Goal: Task Accomplishment & Management: Complete application form

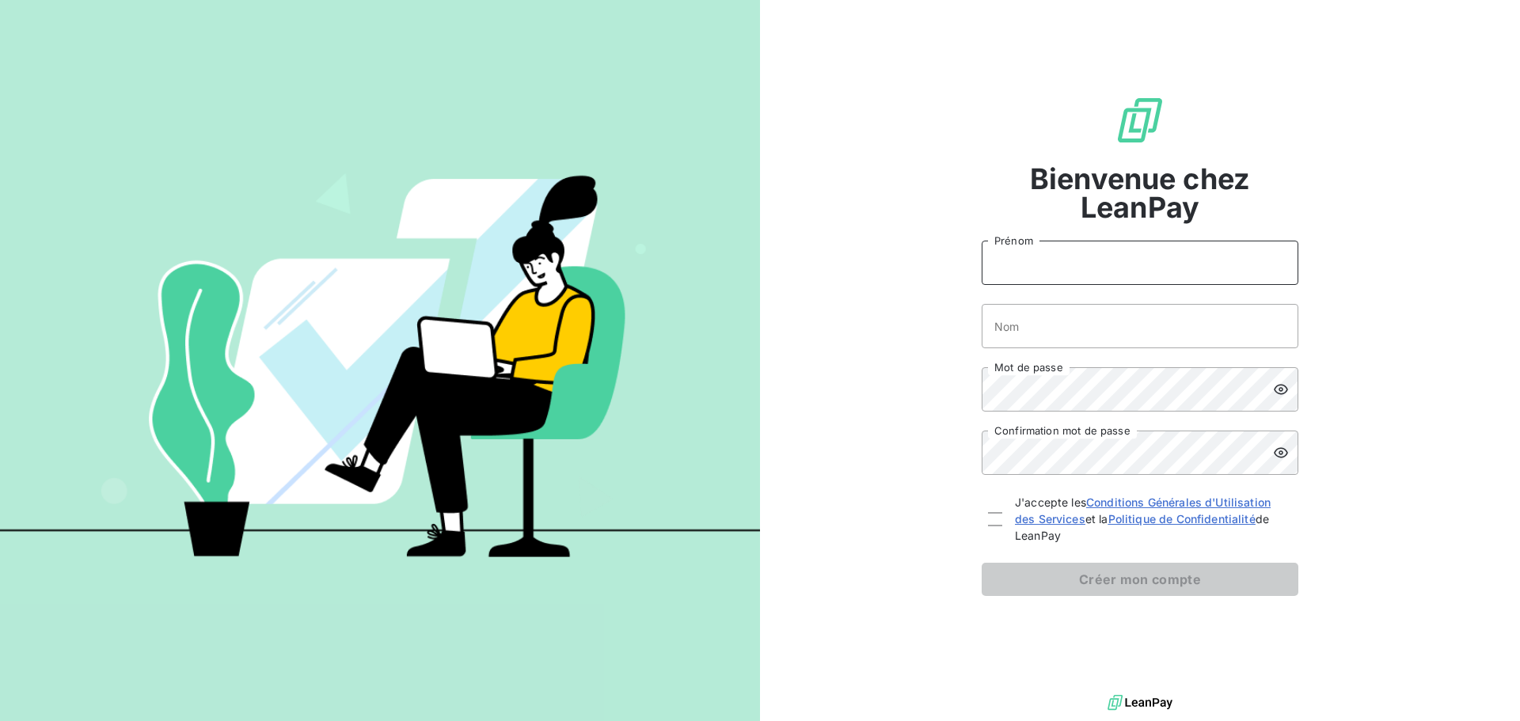
click at [1082, 265] on input "Prénom" at bounding box center [1140, 263] width 317 height 44
type input "Eloi"
click at [1050, 339] on input "Nom" at bounding box center [1140, 326] width 317 height 44
type input "[PERSON_NAME]"
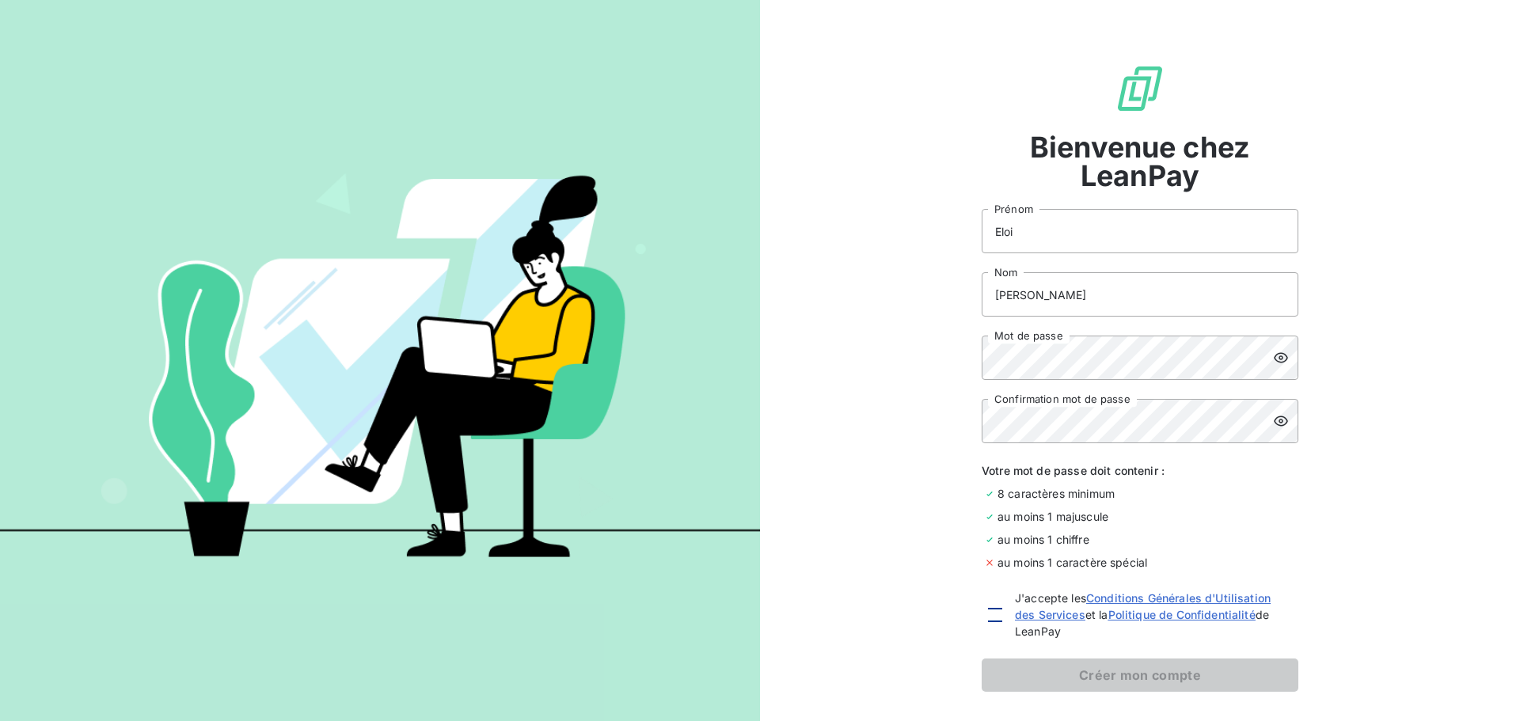
click at [993, 618] on div at bounding box center [995, 615] width 14 height 14
checkbox input "true"
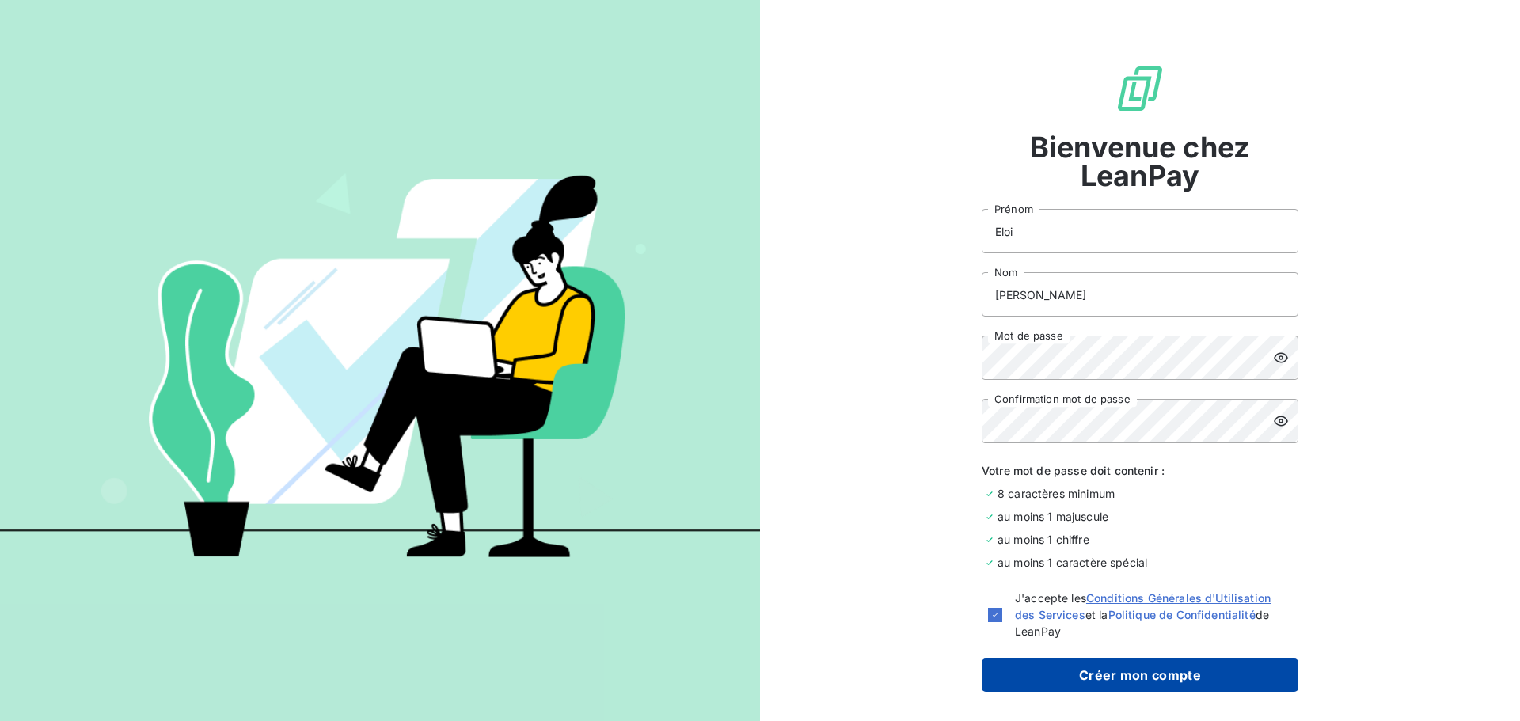
click at [1116, 667] on button "Créer mon compte" at bounding box center [1140, 675] width 317 height 33
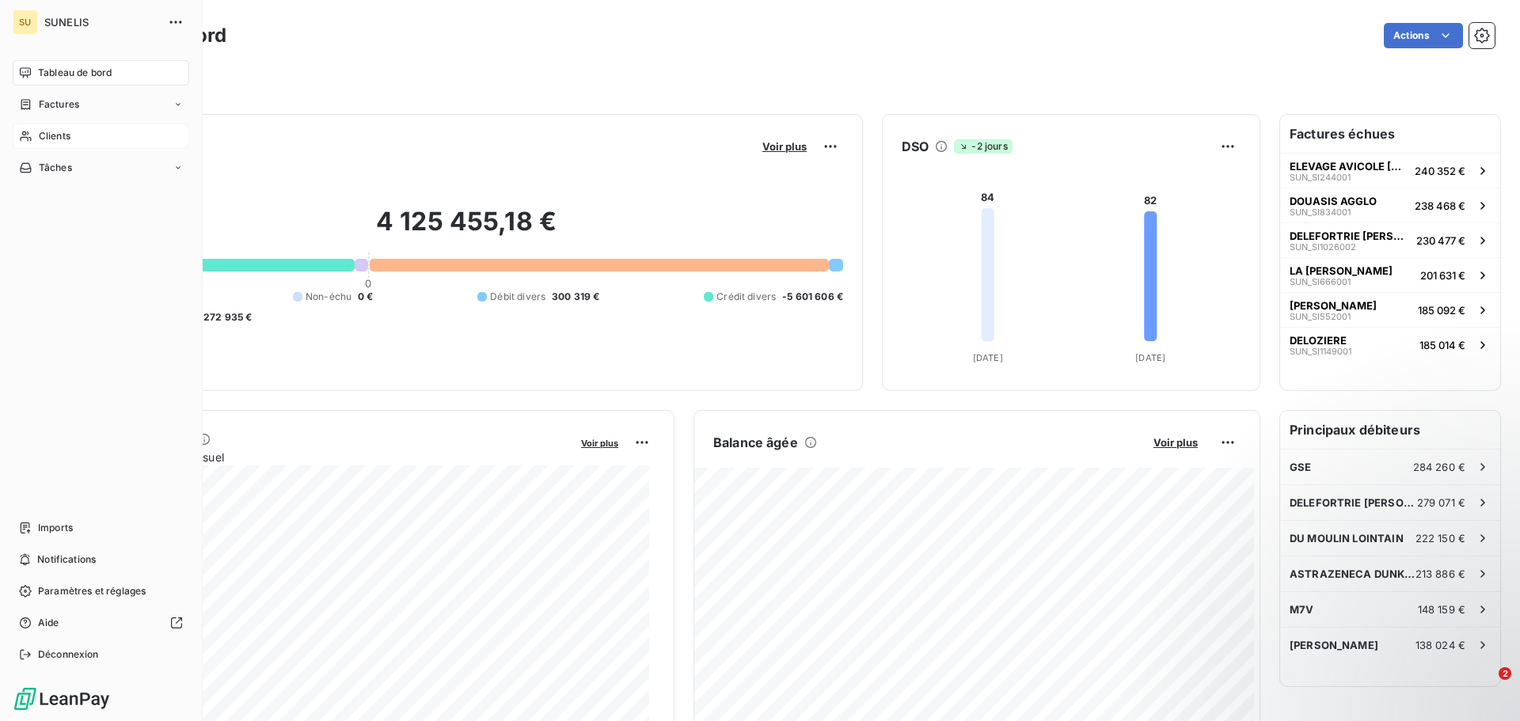
click at [62, 142] on span "Clients" at bounding box center [55, 136] width 32 height 14
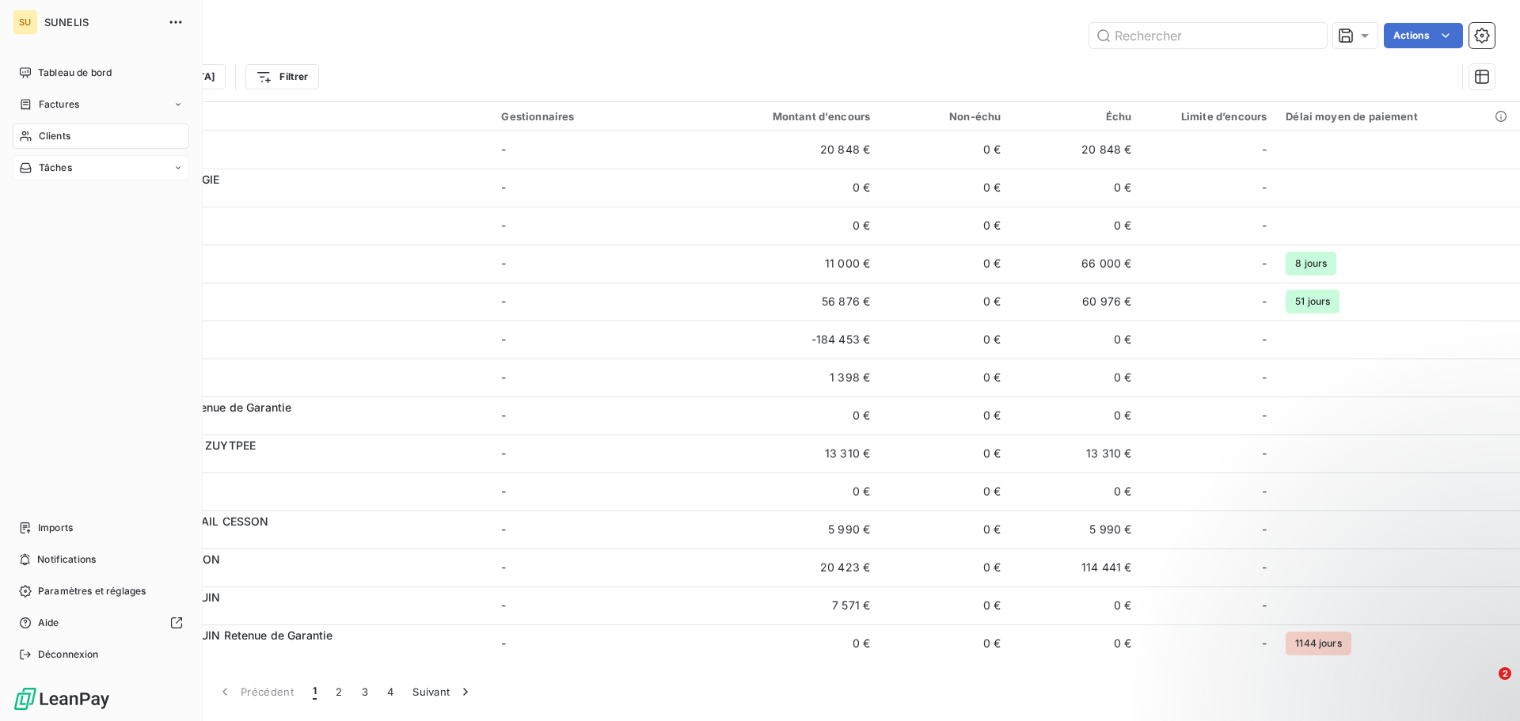
click at [60, 170] on span "Tâches" at bounding box center [55, 168] width 33 height 14
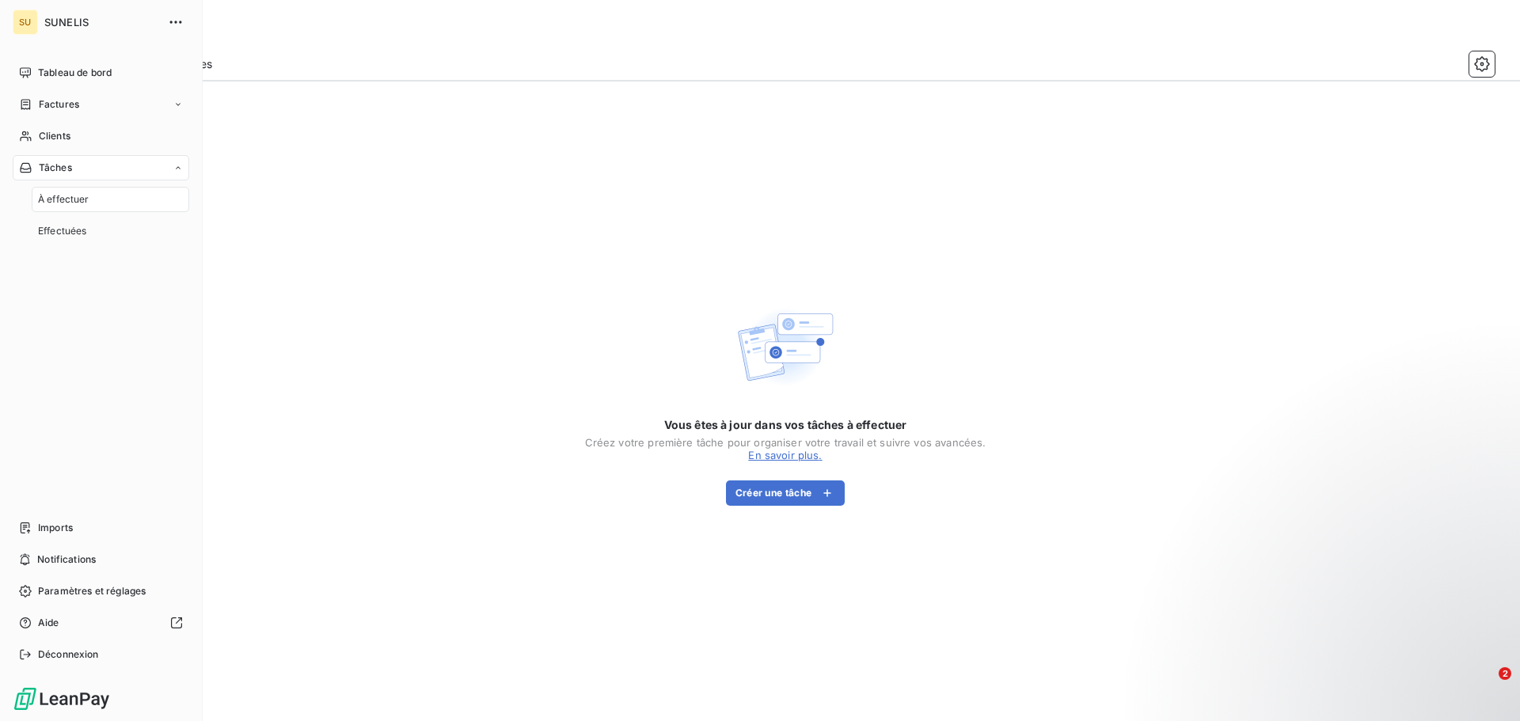
click at [70, 207] on div "À effectuer" at bounding box center [111, 199] width 158 height 25
click at [63, 236] on span "Effectuées" at bounding box center [62, 231] width 49 height 14
click at [70, 204] on span "À effectuer" at bounding box center [63, 199] width 51 height 14
click at [84, 106] on div "Factures" at bounding box center [101, 104] width 177 height 25
click at [93, 77] on span "Tableau de bord" at bounding box center [75, 73] width 74 height 14
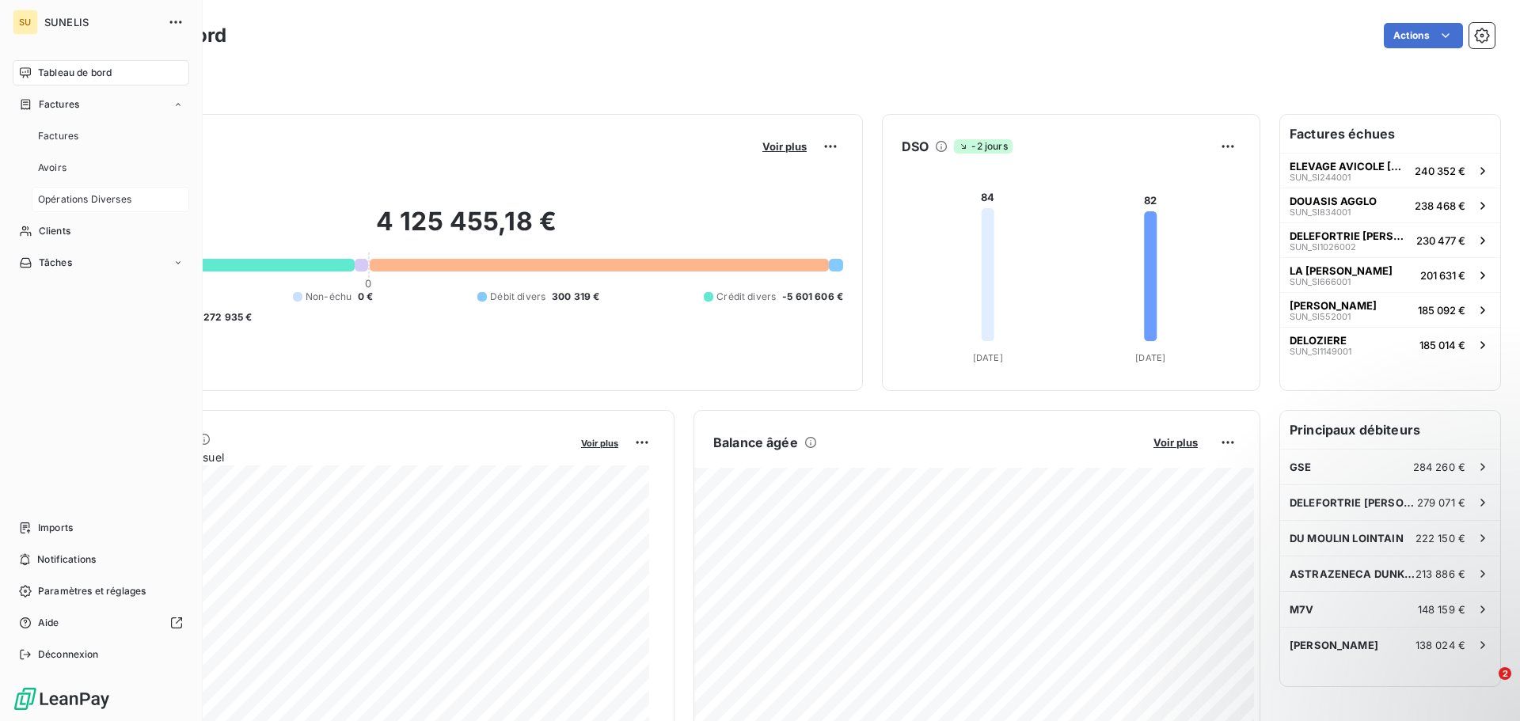
click at [97, 198] on span "Opérations Diverses" at bounding box center [84, 199] width 93 height 14
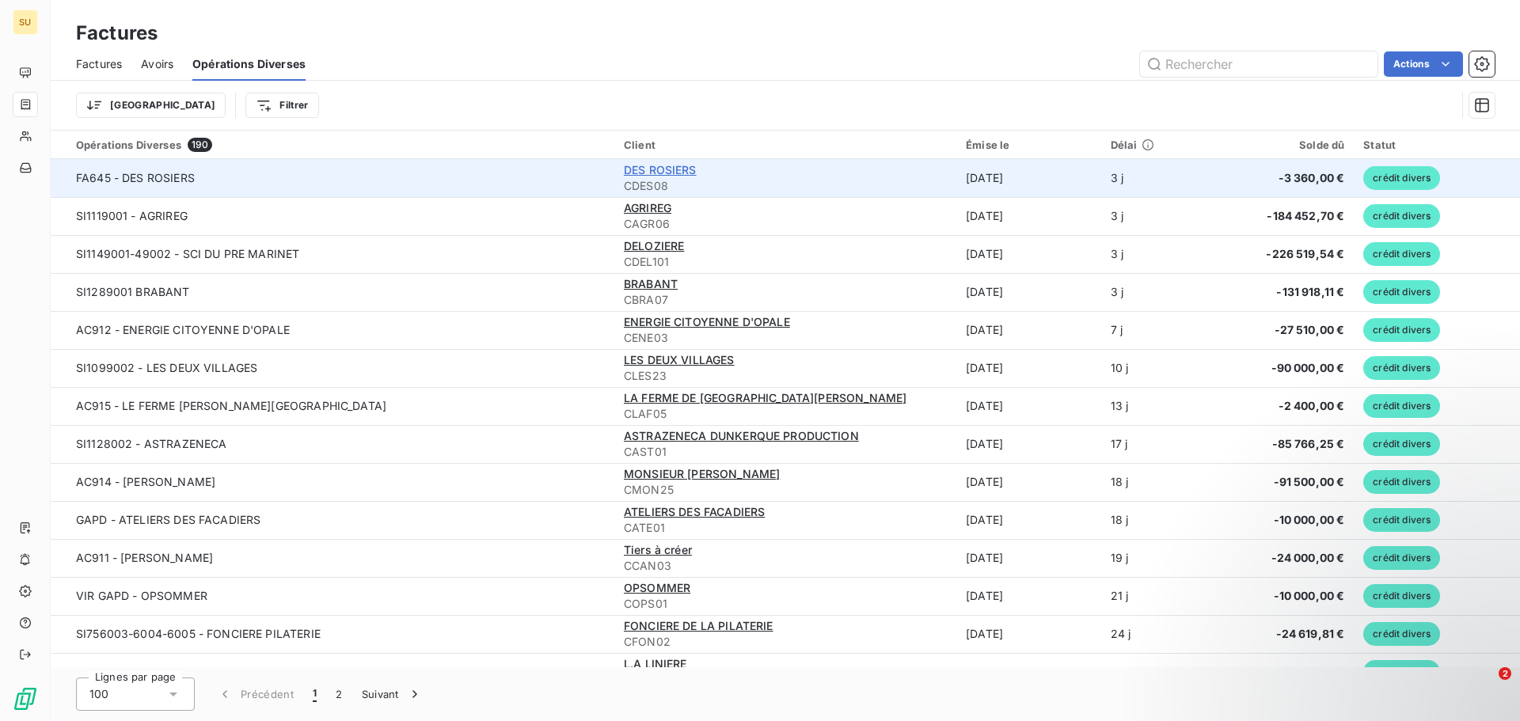
click at [643, 170] on span "DES ROSIERS" at bounding box center [660, 169] width 73 height 13
